Goal: Information Seeking & Learning: Check status

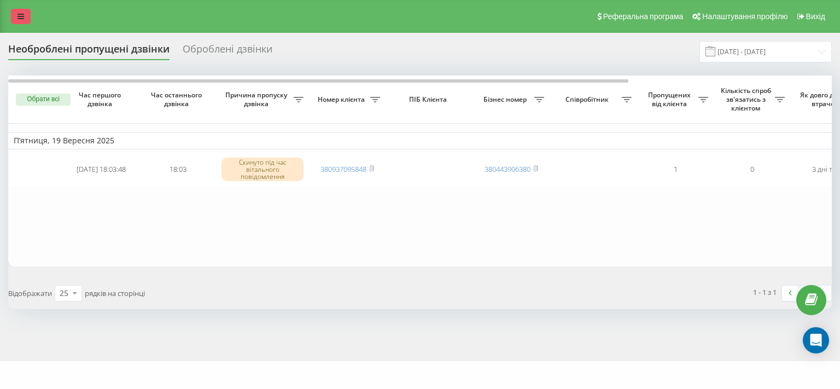
click at [20, 19] on icon at bounding box center [20, 17] width 7 height 8
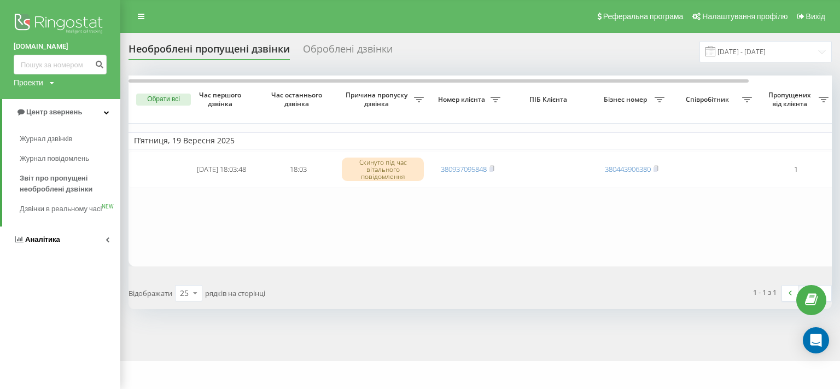
click at [56, 243] on span "Аналiтика" at bounding box center [42, 239] width 35 height 8
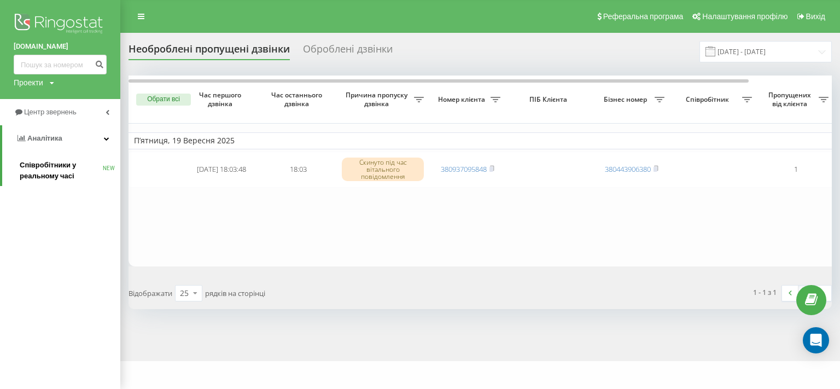
click at [51, 183] on link "Співробітники у реальному часі NEW" at bounding box center [70, 170] width 101 height 31
drag, startPoint x: 765, startPoint y: 50, endPoint x: 753, endPoint y: 61, distance: 15.9
click at [765, 50] on input "19.09.2025 - 19.09.2025" at bounding box center [765, 51] width 132 height 21
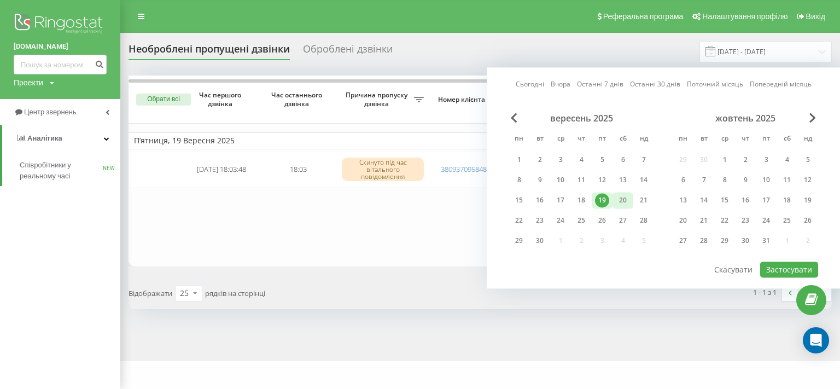
click at [620, 200] on div "20" at bounding box center [622, 200] width 14 height 14
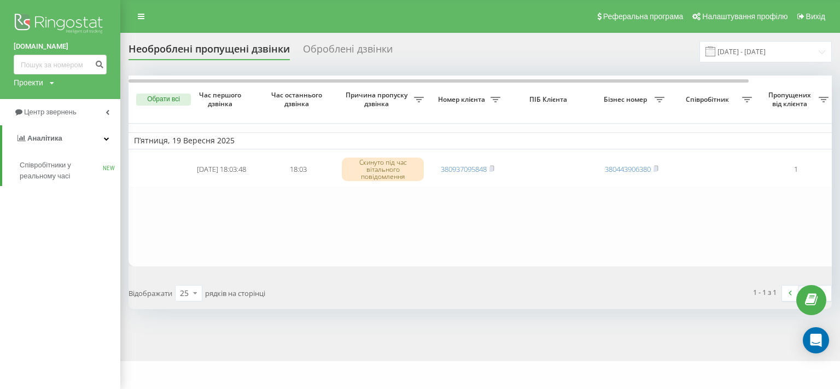
click at [456, 200] on table "П’ятниця, 19 Вересня 2025 2025-09-19 18:03:48 18:03 Скинуто під час вітального …" at bounding box center [674, 170] width 1093 height 190
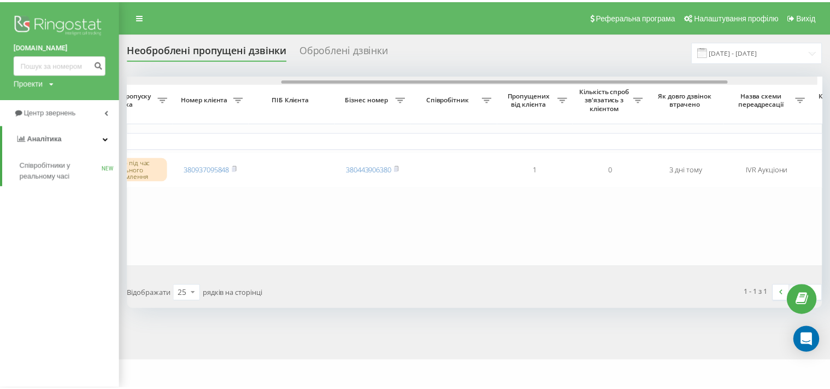
scroll to position [0, 256]
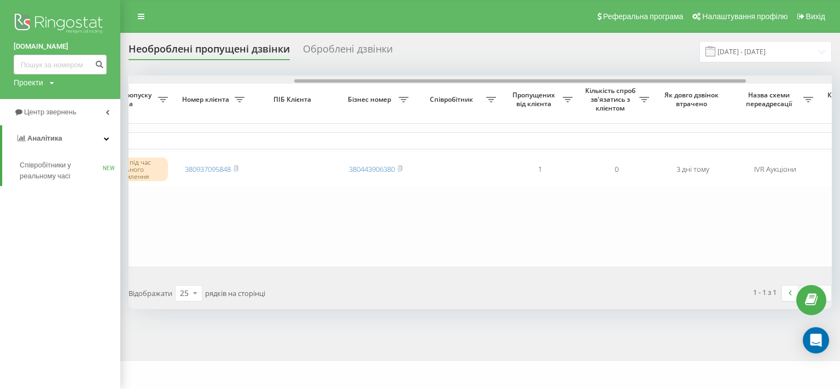
drag, startPoint x: 604, startPoint y: 83, endPoint x: 738, endPoint y: 92, distance: 134.3
click at [738, 92] on div "Обрати всі Час першого дзвінка Час останнього дзвінка Причина пропуску дзвінка …" at bounding box center [479, 170] width 703 height 190
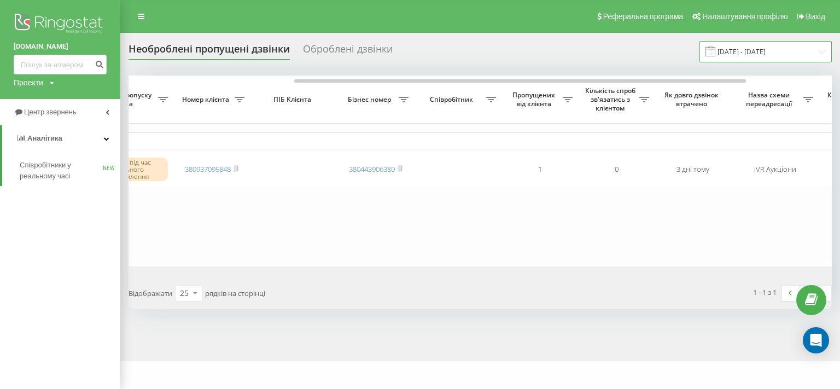
click at [751, 58] on input "19.09.2025 - 19.09.2025" at bounding box center [765, 51] width 132 height 21
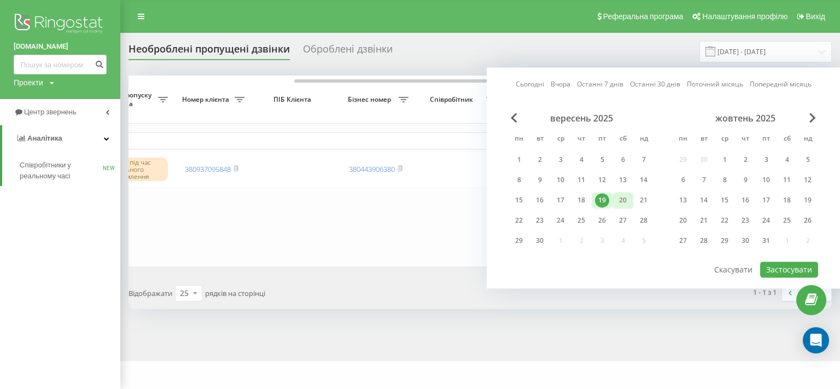
click at [619, 199] on div "20" at bounding box center [622, 200] width 14 height 14
click at [772, 272] on button "Застосувати" at bounding box center [789, 269] width 58 height 16
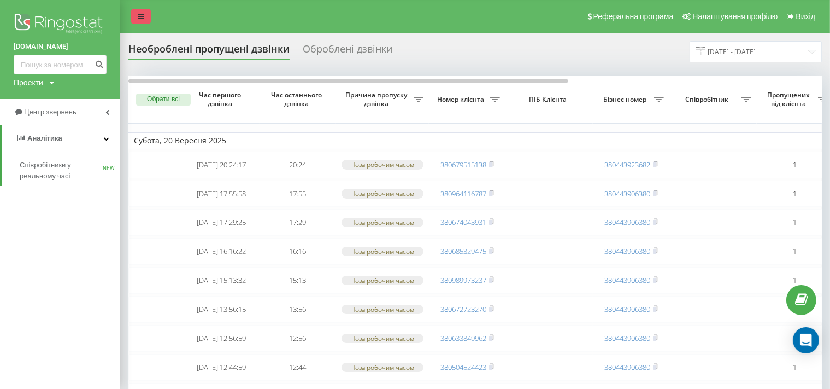
click at [147, 10] on link at bounding box center [141, 16] width 20 height 15
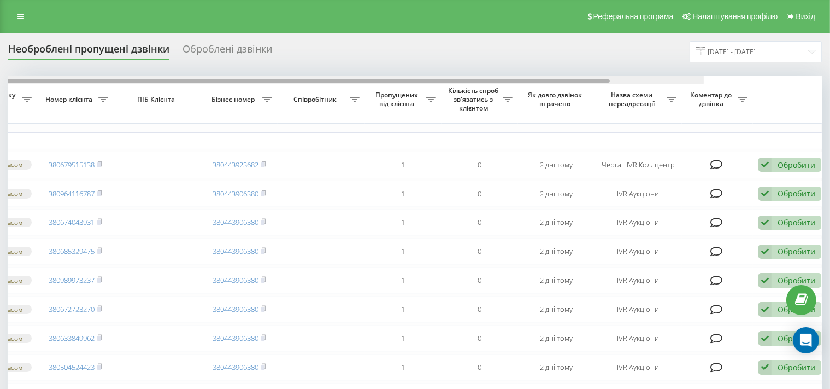
scroll to position [0, 279]
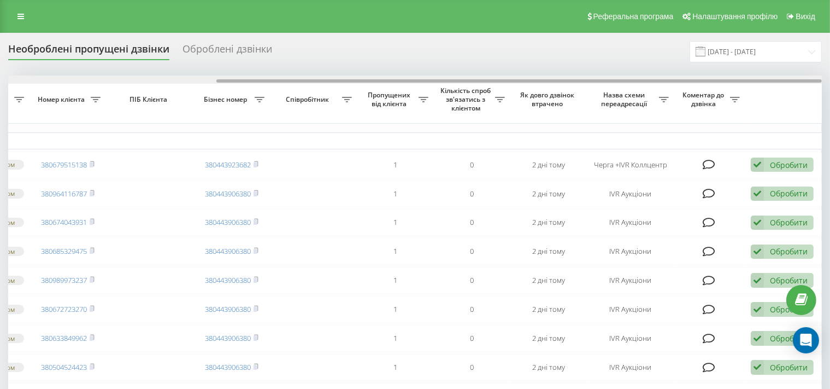
drag, startPoint x: 368, startPoint y: 82, endPoint x: 607, endPoint y: 73, distance: 238.5
click at [607, 73] on div "Необроблені пропущені дзвінки Оброблені дзвінки 20.09.2025 - 20.09.2025 Обрати …" at bounding box center [415, 315] width 814 height 548
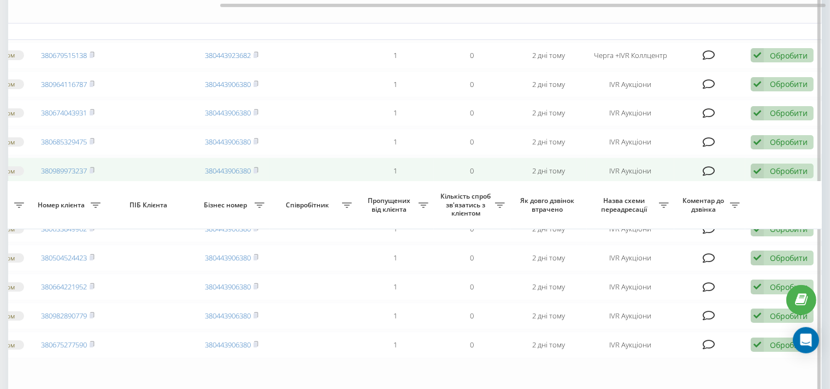
scroll to position [0, 0]
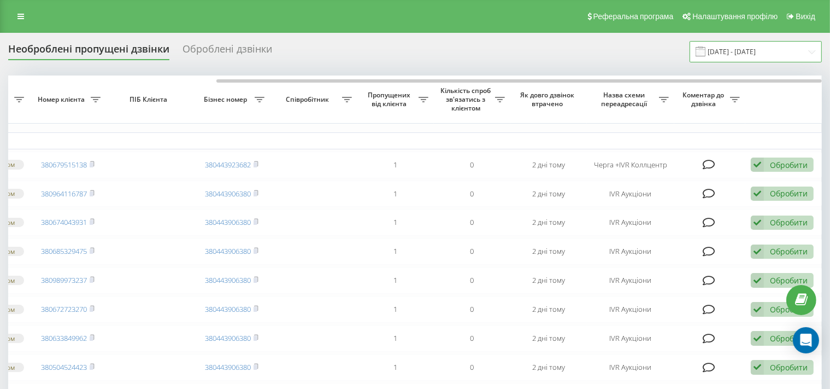
click at [766, 55] on input "20.09.2025 - 20.09.2025" at bounding box center [756, 51] width 132 height 21
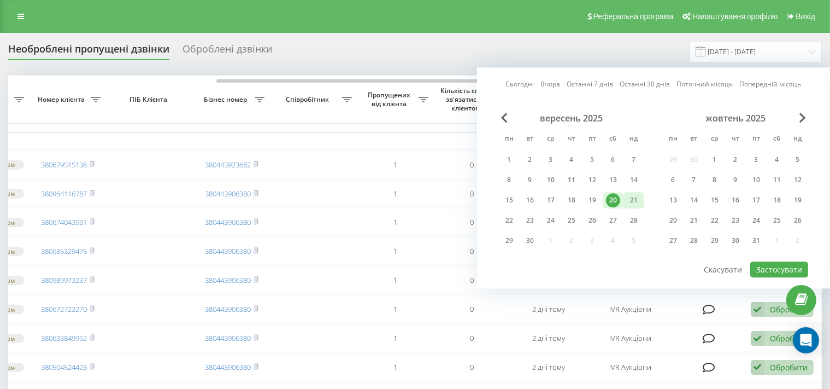
click at [633, 202] on div "21" at bounding box center [634, 200] width 14 height 14
click at [778, 269] on button "Застосувати" at bounding box center [780, 269] width 58 height 16
type input "21.09.2025 - 21.09.2025"
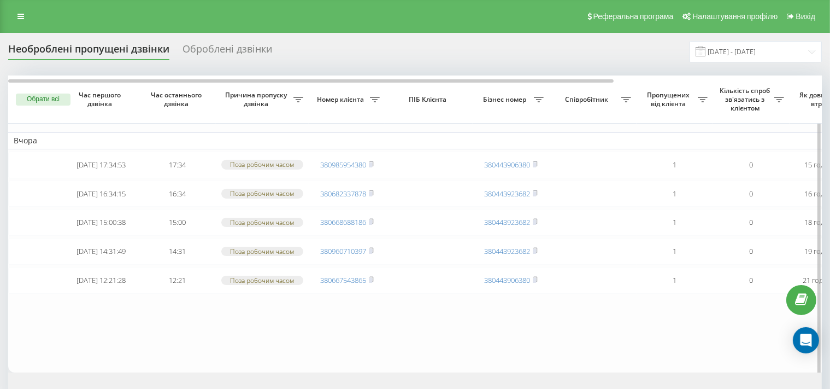
scroll to position [0, 279]
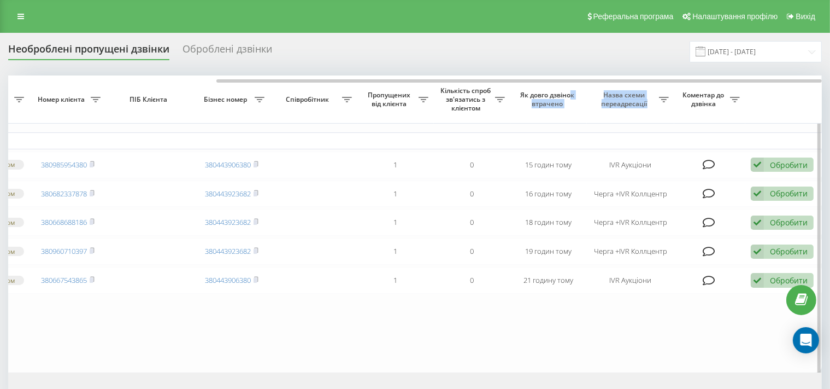
drag, startPoint x: 342, startPoint y: 83, endPoint x: 571, endPoint y: 97, distance: 230.0
click at [571, 97] on div "Обрати всі Час першого дзвінка Час останнього дзвінка Причина пропуску дзвінка …" at bounding box center [415, 223] width 814 height 297
click at [398, 345] on table "Вчора 2025-09-21 17:34:53 17:34 Поза робочим часом 380985954380 380443906380 1 …" at bounding box center [275, 223] width 1093 height 297
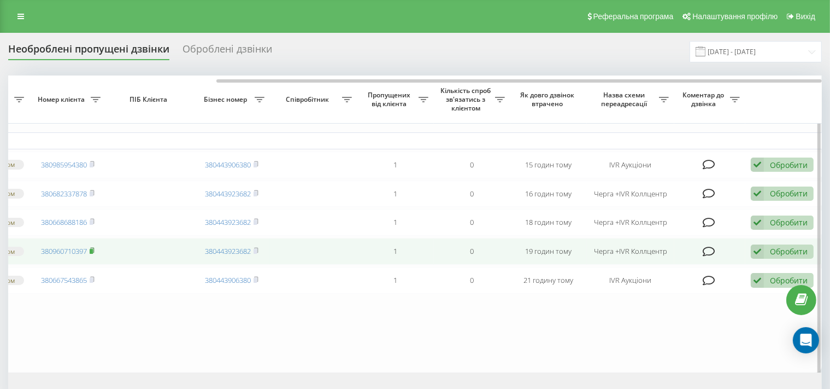
click at [93, 254] on rect at bounding box center [91, 251] width 3 height 5
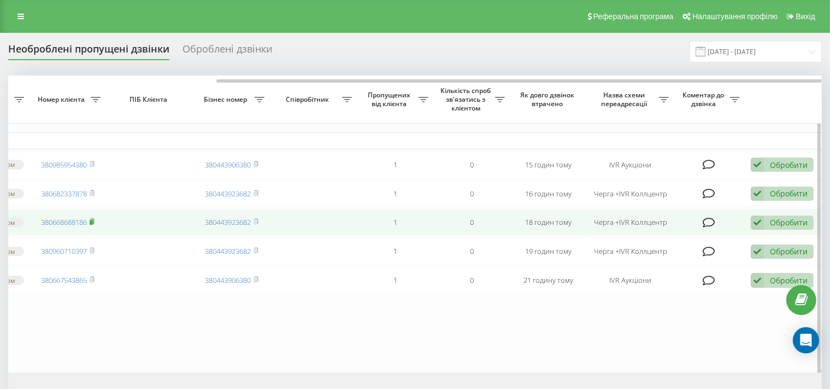
click at [92, 225] on rect at bounding box center [91, 222] width 3 height 5
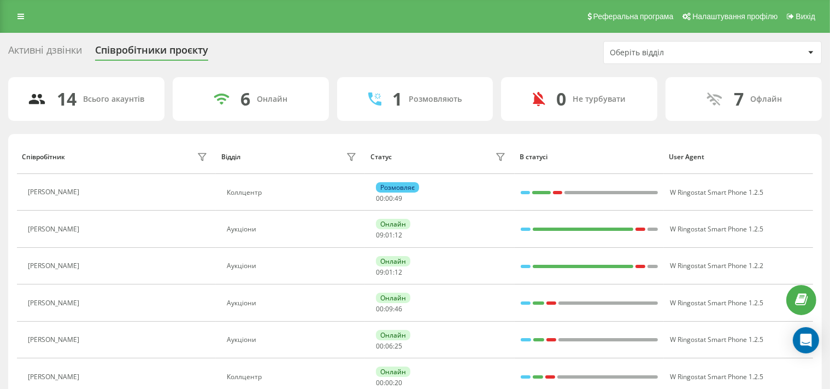
click at [512, 54] on div "Активні дзвінки Співробітники проєкту Оберіть відділ" at bounding box center [415, 52] width 814 height 23
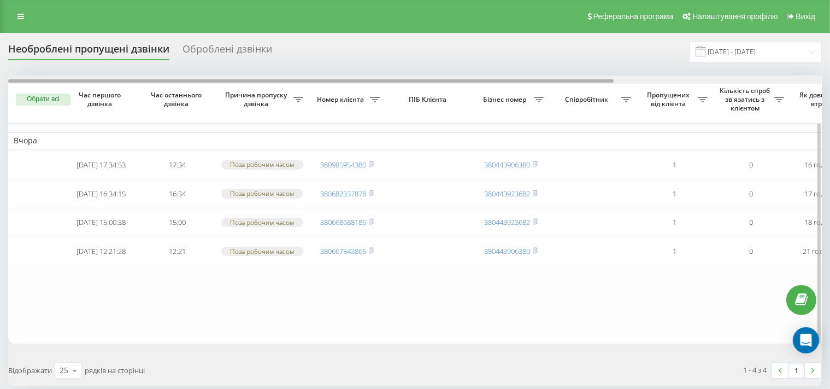
drag, startPoint x: 494, startPoint y: 81, endPoint x: 323, endPoint y: 89, distance: 171.3
click at [323, 89] on div "Обрати всі Час першого дзвінка Час останнього дзвінка Причина пропуску дзвінка …" at bounding box center [415, 209] width 814 height 268
